Goal: Communication & Community: Answer question/provide support

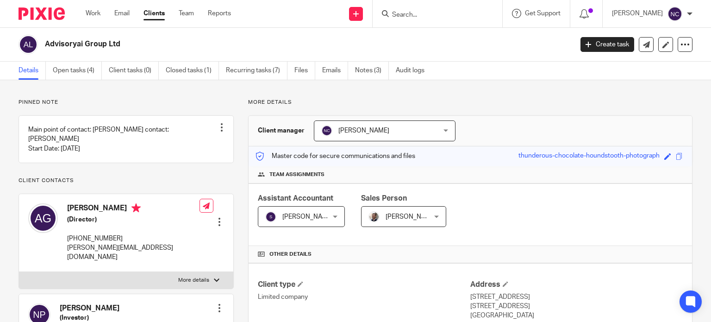
scroll to position [188, 0]
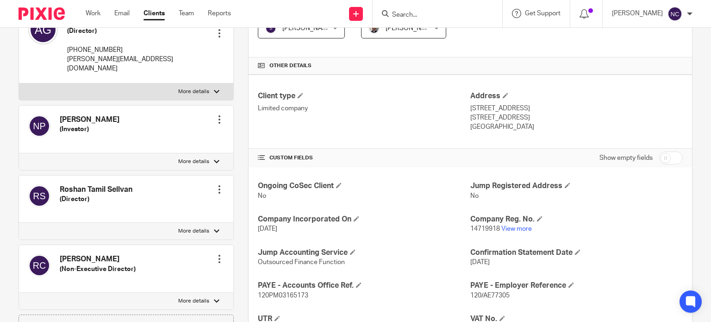
click at [455, 14] on input "Search" at bounding box center [432, 15] width 83 height 8
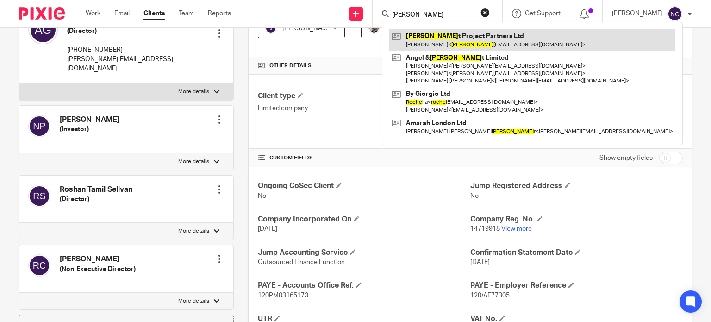
type input "rocke"
click at [448, 39] on link at bounding box center [532, 39] width 286 height 21
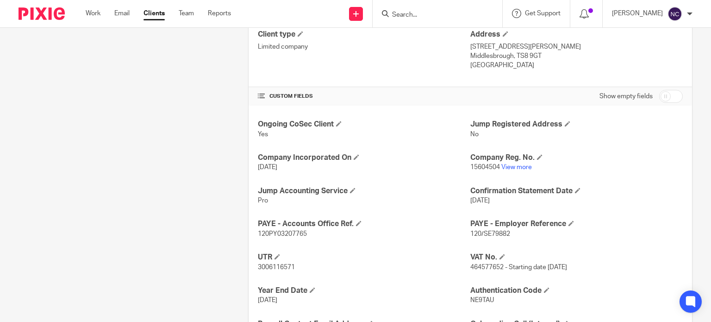
scroll to position [250, 0]
click at [517, 169] on link "View more" at bounding box center [516, 167] width 31 height 6
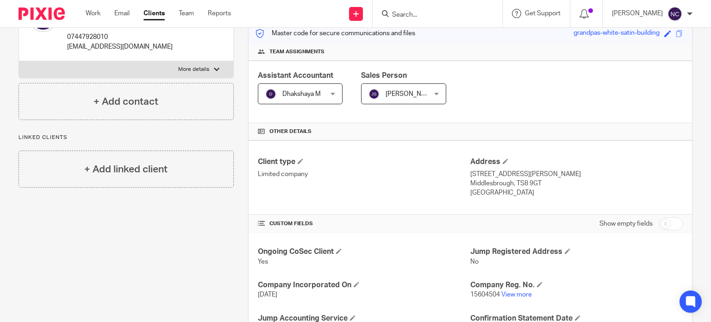
scroll to position [0, 0]
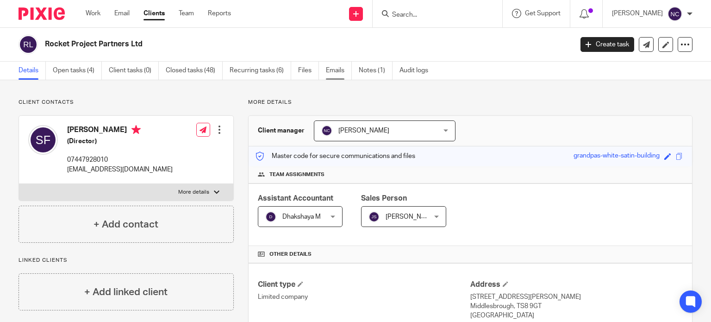
click at [333, 71] on link "Emails" at bounding box center [339, 71] width 26 height 18
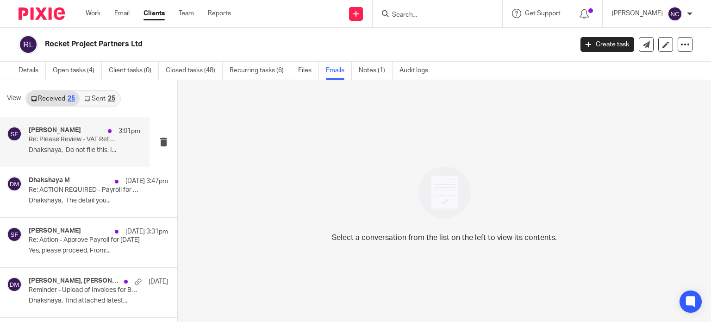
click at [79, 150] on p "Dhakshaya, Do not file this, I..." at bounding box center [85, 150] width 112 height 8
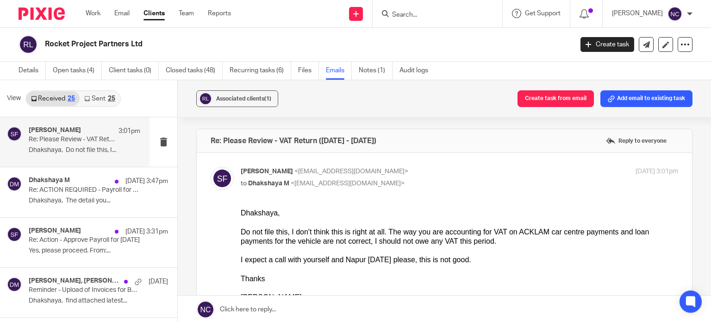
click at [350, 307] on link at bounding box center [444, 309] width 533 height 28
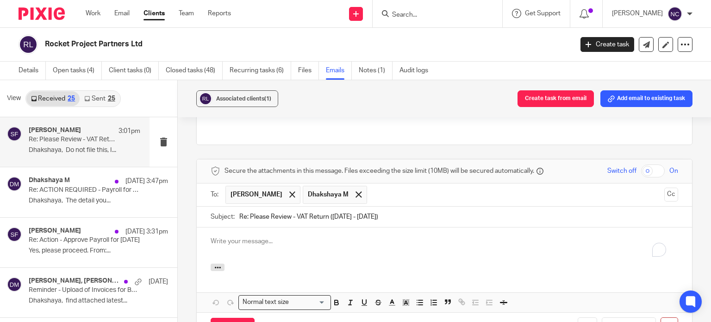
scroll to position [506, 0]
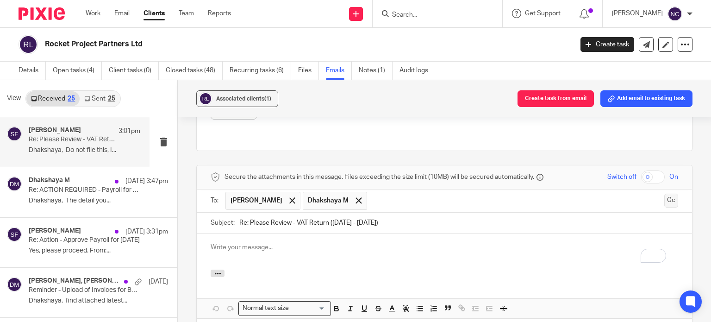
click at [664, 201] on button "Cc" at bounding box center [671, 201] width 14 height 14
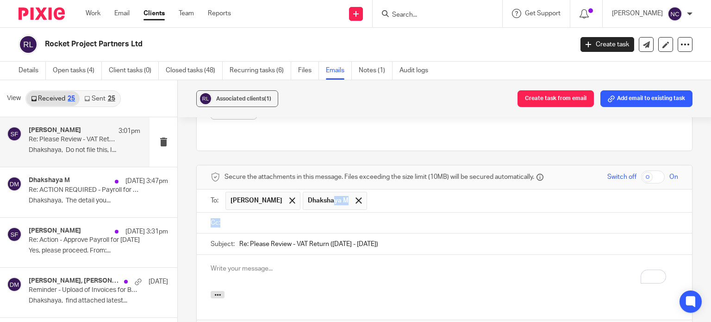
drag, startPoint x: 319, startPoint y: 200, endPoint x: 274, endPoint y: 227, distance: 52.6
click at [274, 227] on form "Secure the attachments in this message. Files exceeding the size limit (10MB) w…" at bounding box center [444, 267] width 495 height 204
drag, startPoint x: 304, startPoint y: 200, endPoint x: 303, endPoint y: 219, distance: 19.0
click at [303, 219] on form "Secure the attachments in this message. Files exceeding the size limit (10MB) w…" at bounding box center [444, 267] width 495 height 204
click at [303, 219] on input "text" at bounding box center [451, 223] width 447 height 11
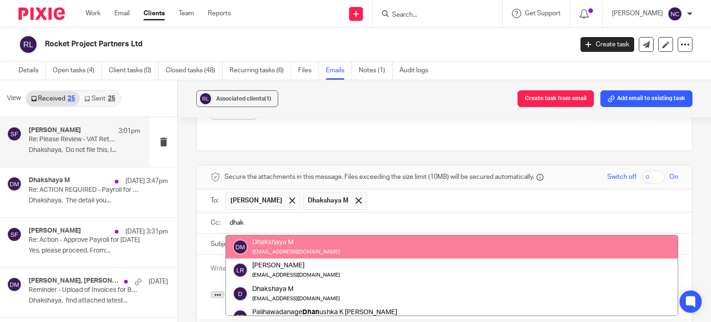
type input "dhak"
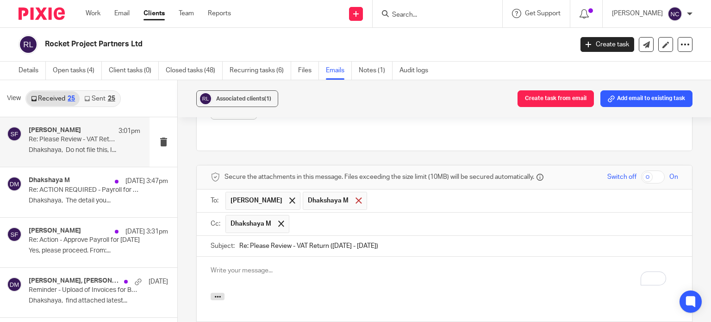
click at [356, 200] on span at bounding box center [359, 200] width 6 height 6
click at [236, 271] on p "To enrich screen reader interactions, please activate Accessibility in Grammarl…" at bounding box center [445, 270] width 468 height 9
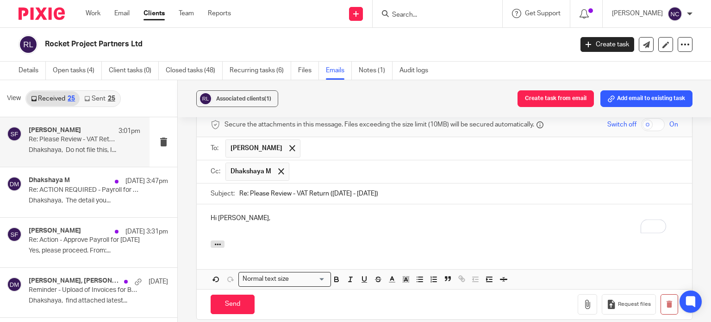
scroll to position [557, 0]
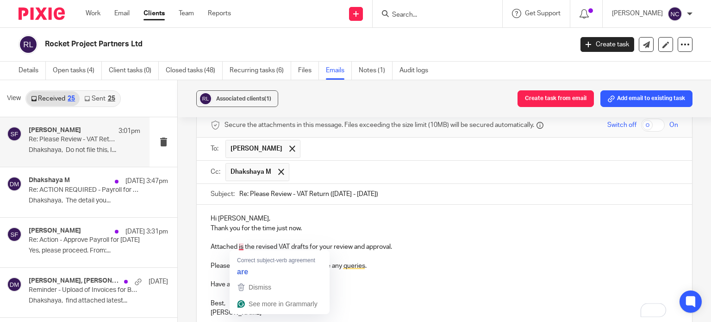
click at [241, 245] on p "Attached is the revised VAT drafts for your review and approval." at bounding box center [445, 246] width 468 height 9
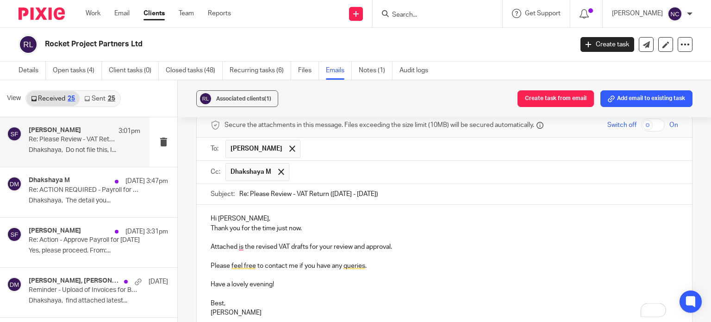
click at [307, 246] on p "Attached is the revised VAT drafts for your review and approval." at bounding box center [445, 246] width 468 height 9
click at [290, 290] on p "To enrich screen reader interactions, please activate Accessibility in Grammarl…" at bounding box center [445, 293] width 468 height 9
click at [240, 246] on p "Attached is the revised VAT draft for your review and approval." at bounding box center [445, 246] width 468 height 9
click at [412, 245] on p "Attached is the revised VAT draft for your review and approval." at bounding box center [445, 246] width 468 height 9
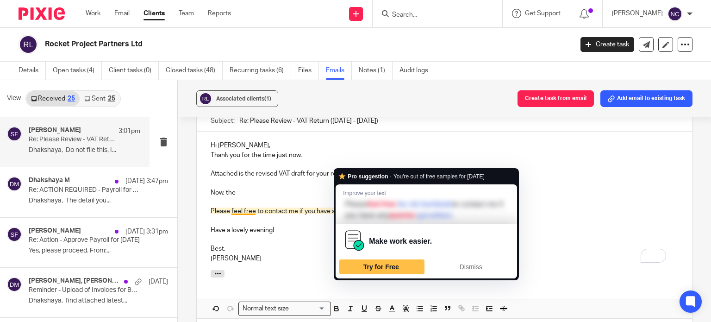
scroll to position [638, 0]
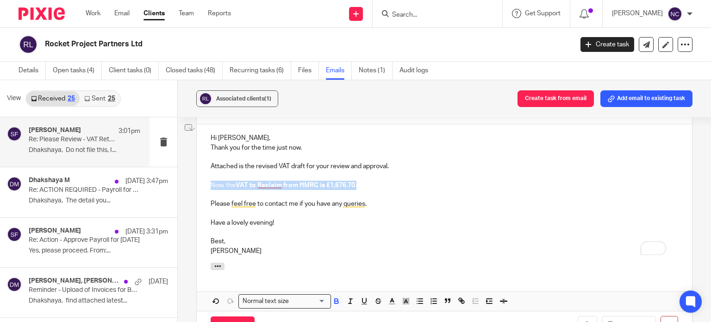
drag, startPoint x: 359, startPoint y: 184, endPoint x: 198, endPoint y: 188, distance: 161.2
click at [198, 188] on div "Hi Shaun, Thank you for the time just now. Attached is the revised VAT draft fo…" at bounding box center [444, 193] width 495 height 138
click at [323, 237] on p "Best," at bounding box center [445, 241] width 468 height 9
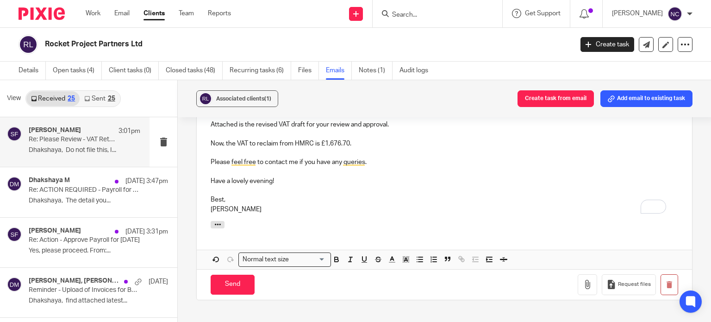
scroll to position [680, 0]
click at [583, 285] on icon "button" at bounding box center [587, 284] width 9 height 9
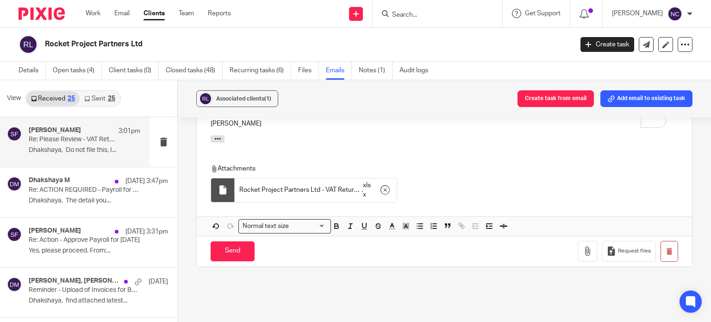
scroll to position [767, 0]
click at [222, 253] on input "Send" at bounding box center [233, 250] width 44 height 20
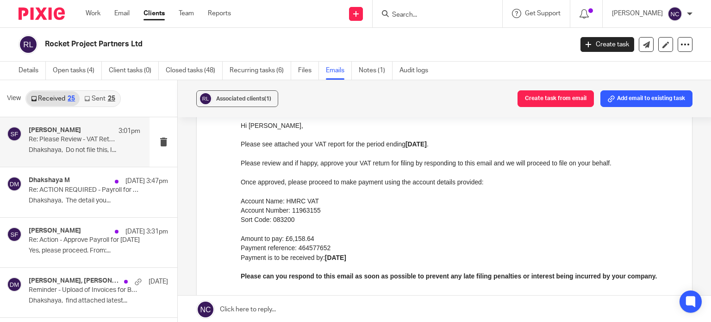
scroll to position [201, 0]
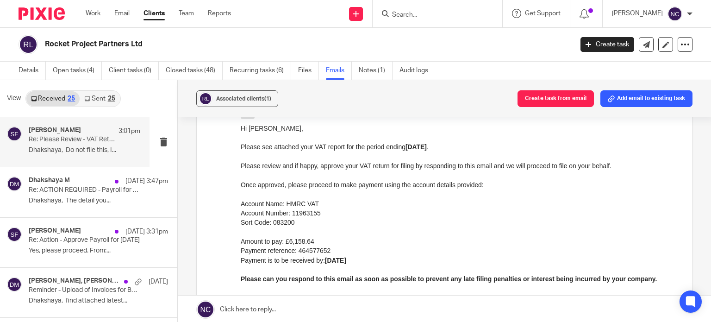
click at [420, 14] on input "Search" at bounding box center [432, 15] width 83 height 8
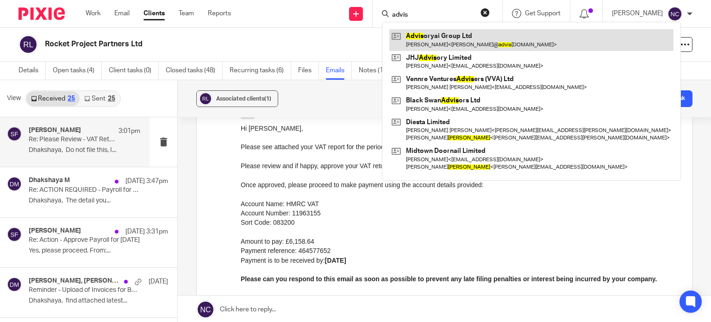
type input "advis"
click at [431, 37] on link at bounding box center [531, 39] width 284 height 21
